Goal: Transaction & Acquisition: Purchase product/service

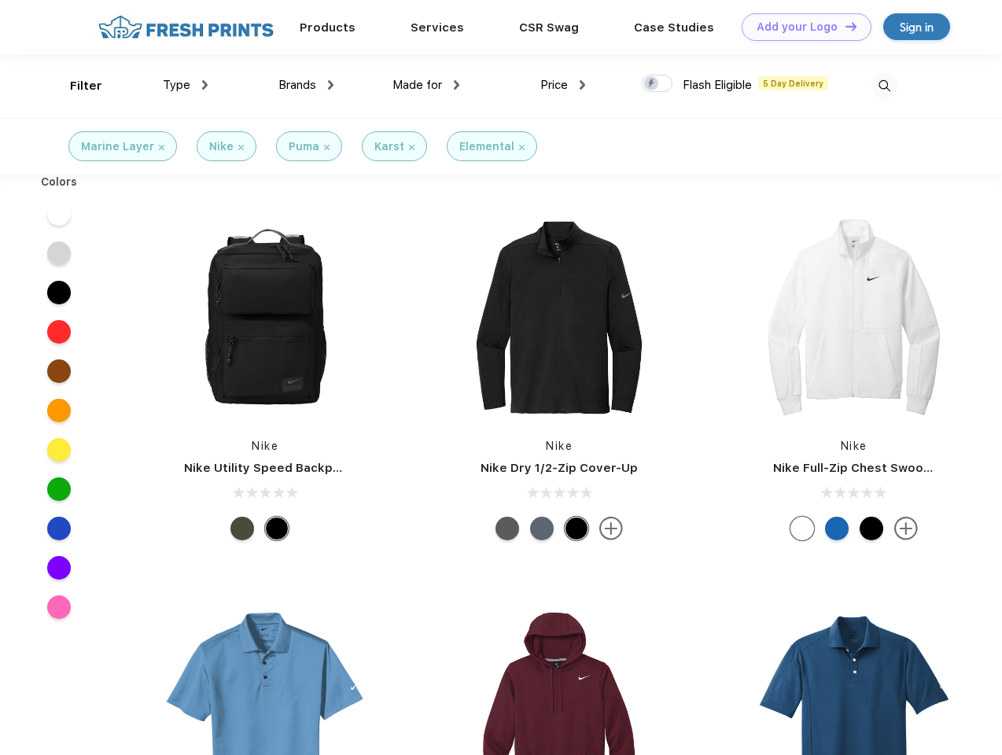
click at [801, 27] on link "Add your Logo Design Tool" at bounding box center [807, 27] width 130 height 28
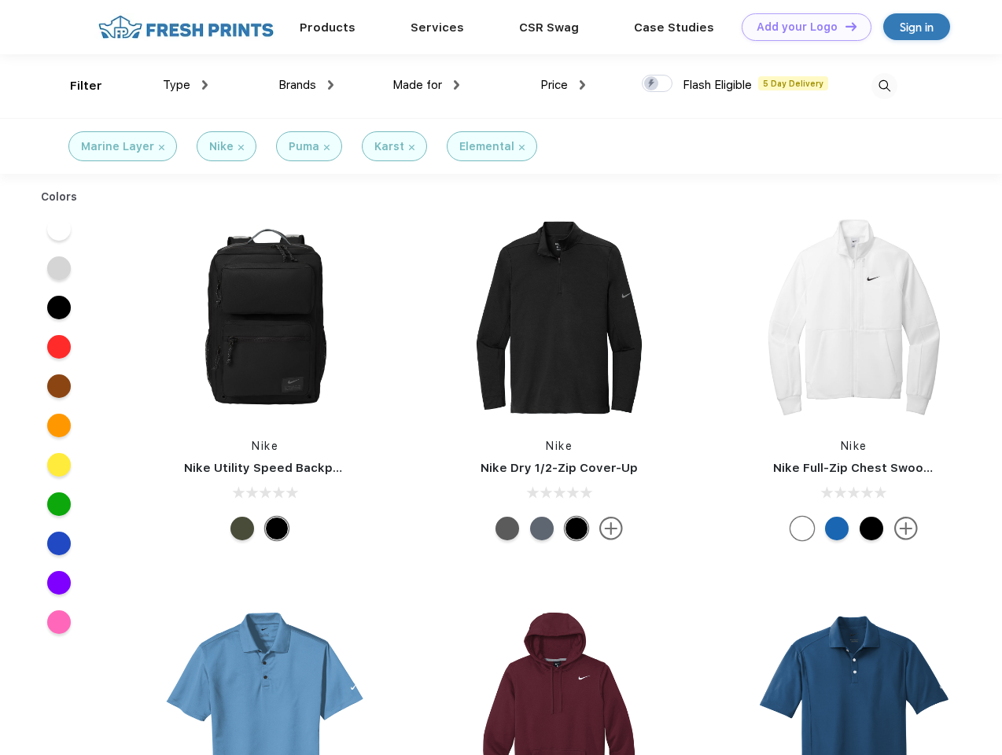
click at [0, 0] on div "Design Tool" at bounding box center [0, 0] width 0 height 0
click at [844, 26] on link "Add your Logo Design Tool" at bounding box center [807, 27] width 130 height 28
click at [76, 86] on div "Filter" at bounding box center [86, 86] width 32 height 18
click at [186, 85] on span "Type" at bounding box center [177, 85] width 28 height 14
click at [306, 85] on span "Brands" at bounding box center [298, 85] width 38 height 14
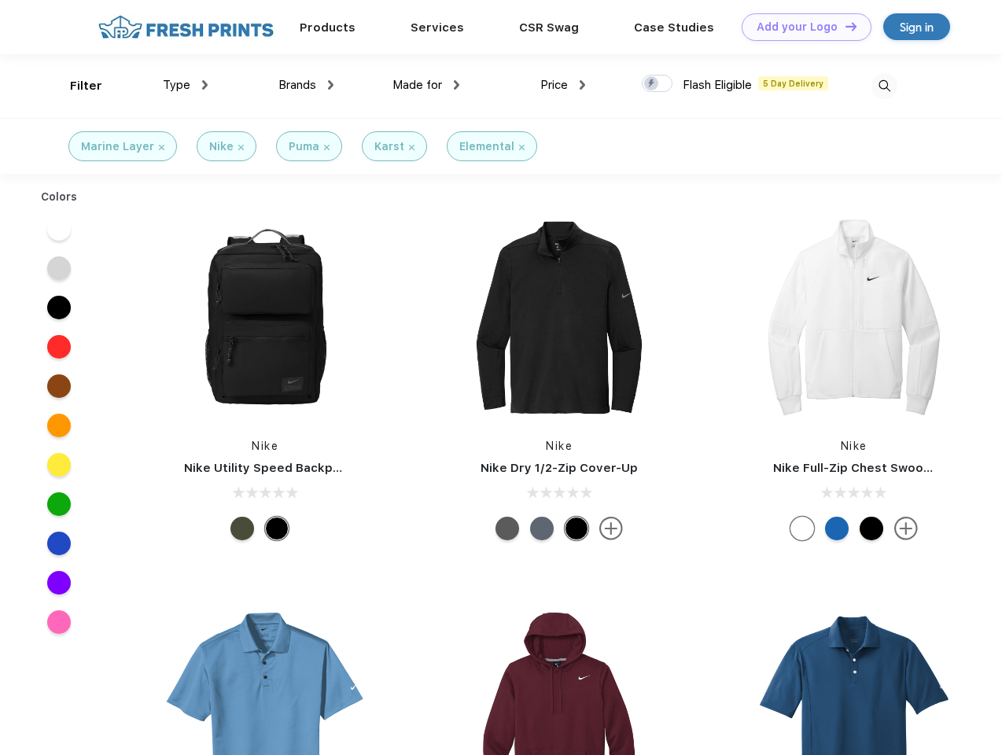
click at [426, 85] on span "Made for" at bounding box center [418, 85] width 50 height 14
click at [563, 85] on span "Price" at bounding box center [555, 85] width 28 height 14
click at [658, 84] on div at bounding box center [657, 83] width 31 height 17
click at [652, 84] on input "checkbox" at bounding box center [647, 79] width 10 height 10
click at [884, 86] on img at bounding box center [885, 86] width 26 height 26
